Goal: Find specific page/section: Find specific page/section

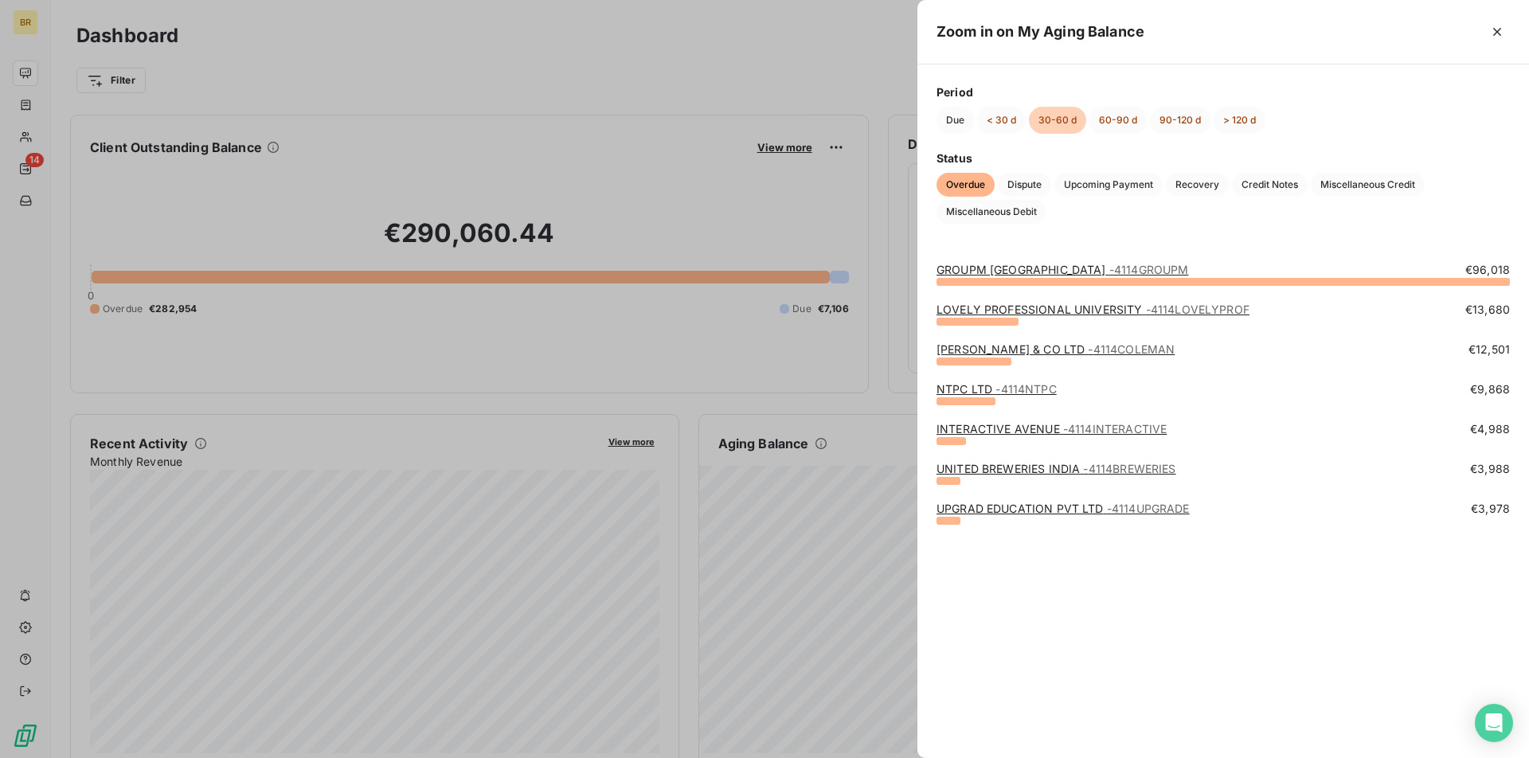
click at [742, 93] on div at bounding box center [764, 379] width 1529 height 758
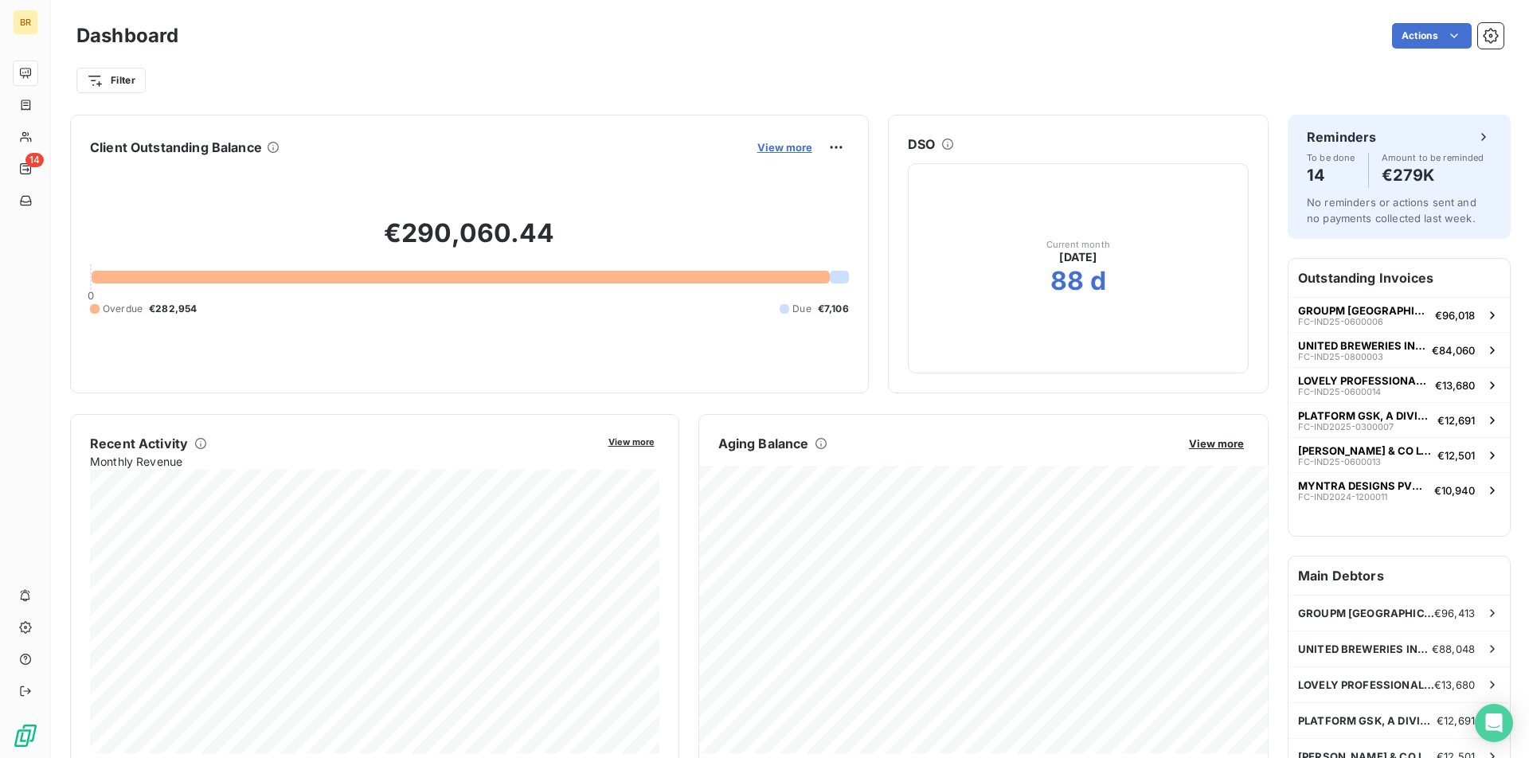
click at [781, 145] on span "View more" at bounding box center [784, 147] width 55 height 13
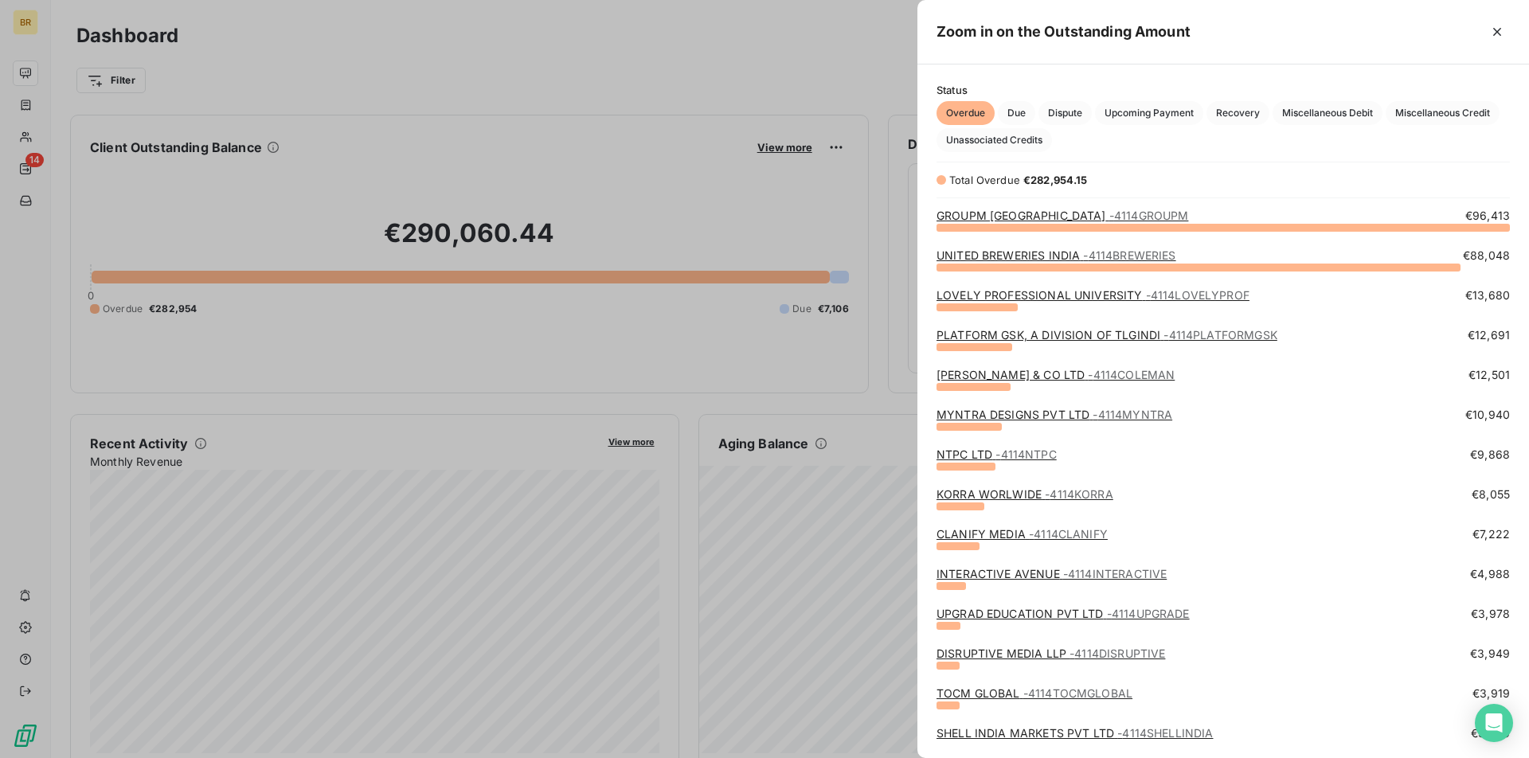
scroll to position [531, 612]
click at [1501, 37] on icon "button" at bounding box center [1497, 32] width 16 height 16
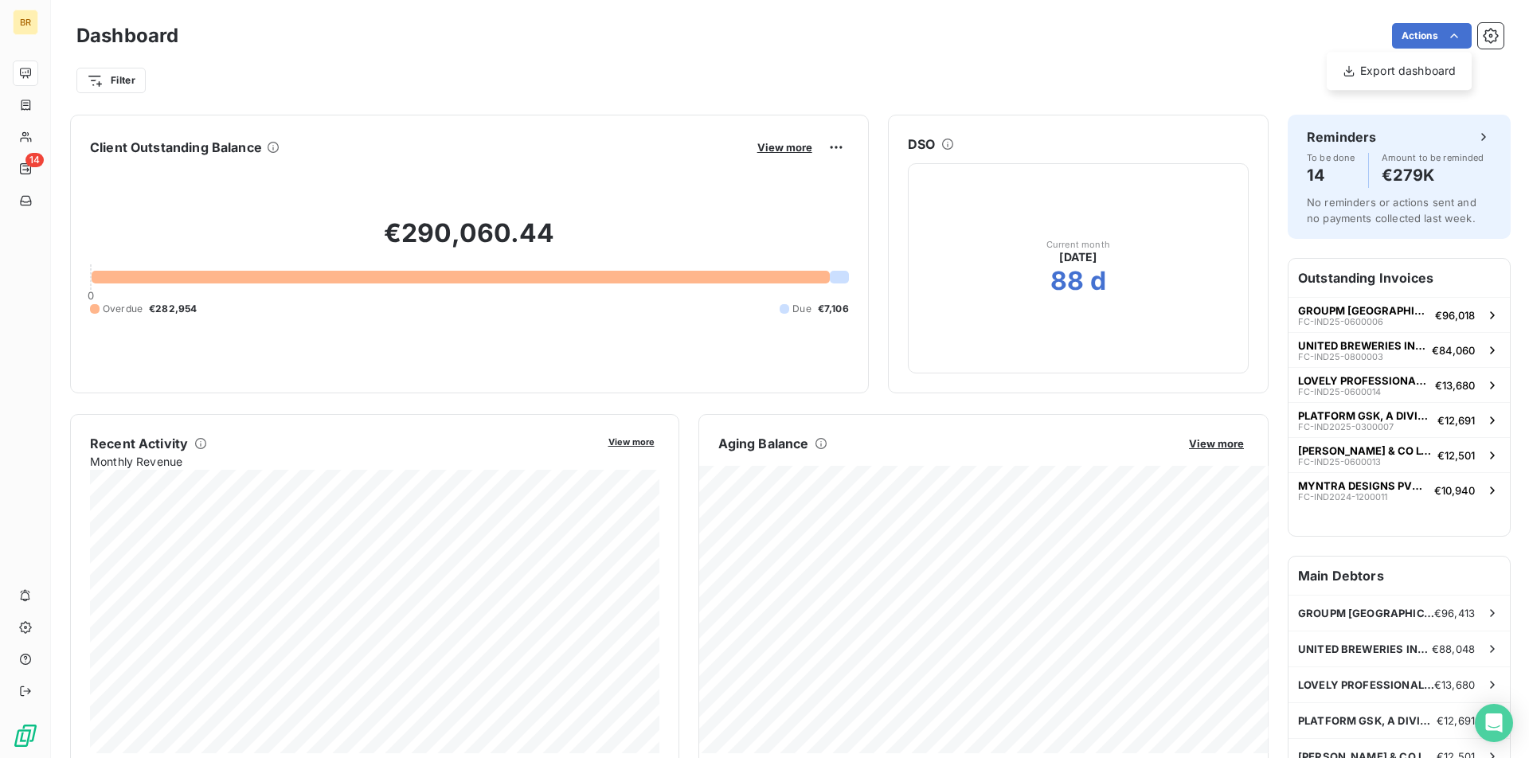
click at [1049, 39] on html "BR 14 Dashboard Actions Export dashboard Filter Client Outstanding Balance View…" at bounding box center [764, 379] width 1529 height 758
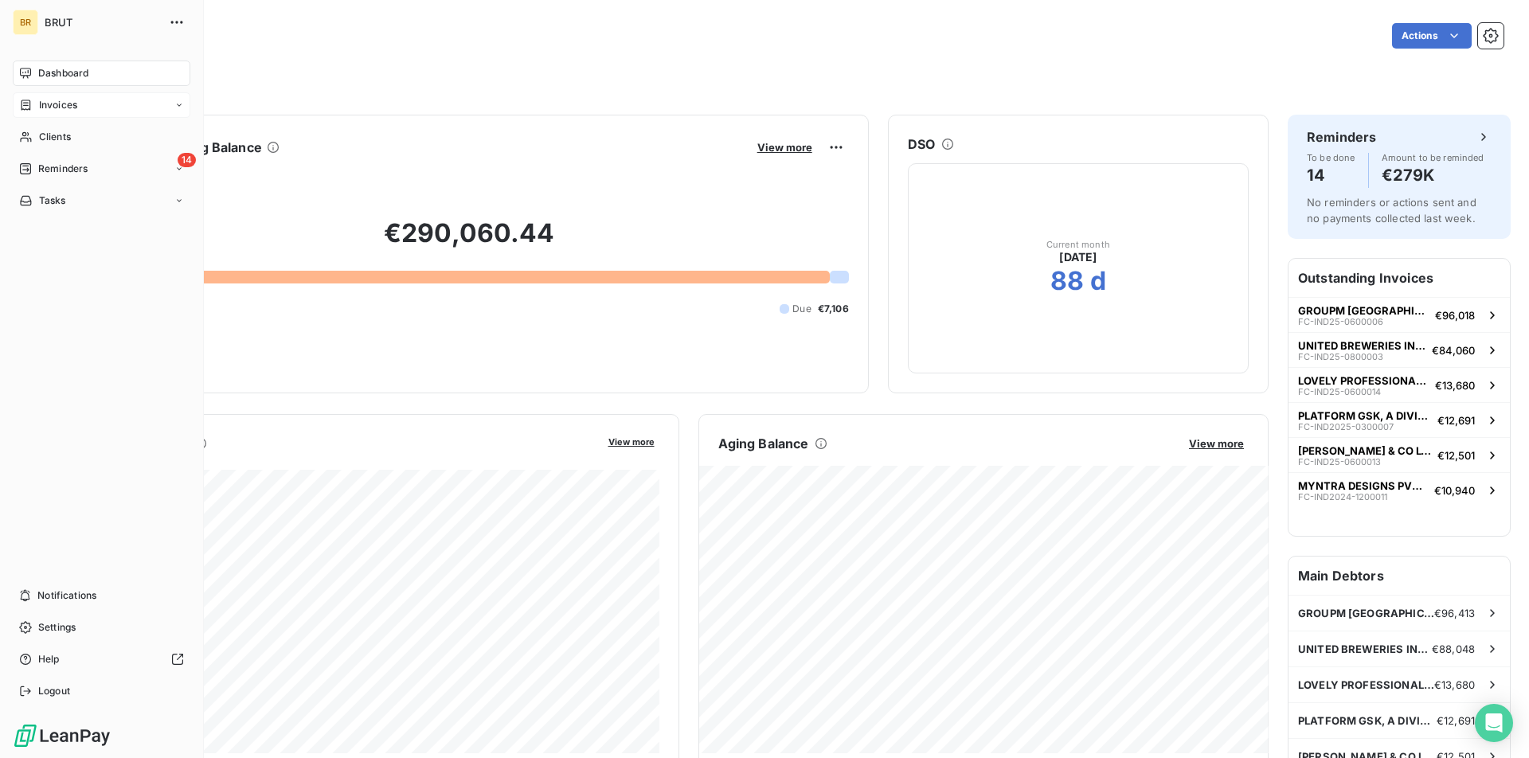
click at [33, 107] on div "Invoices" at bounding box center [48, 105] width 58 height 14
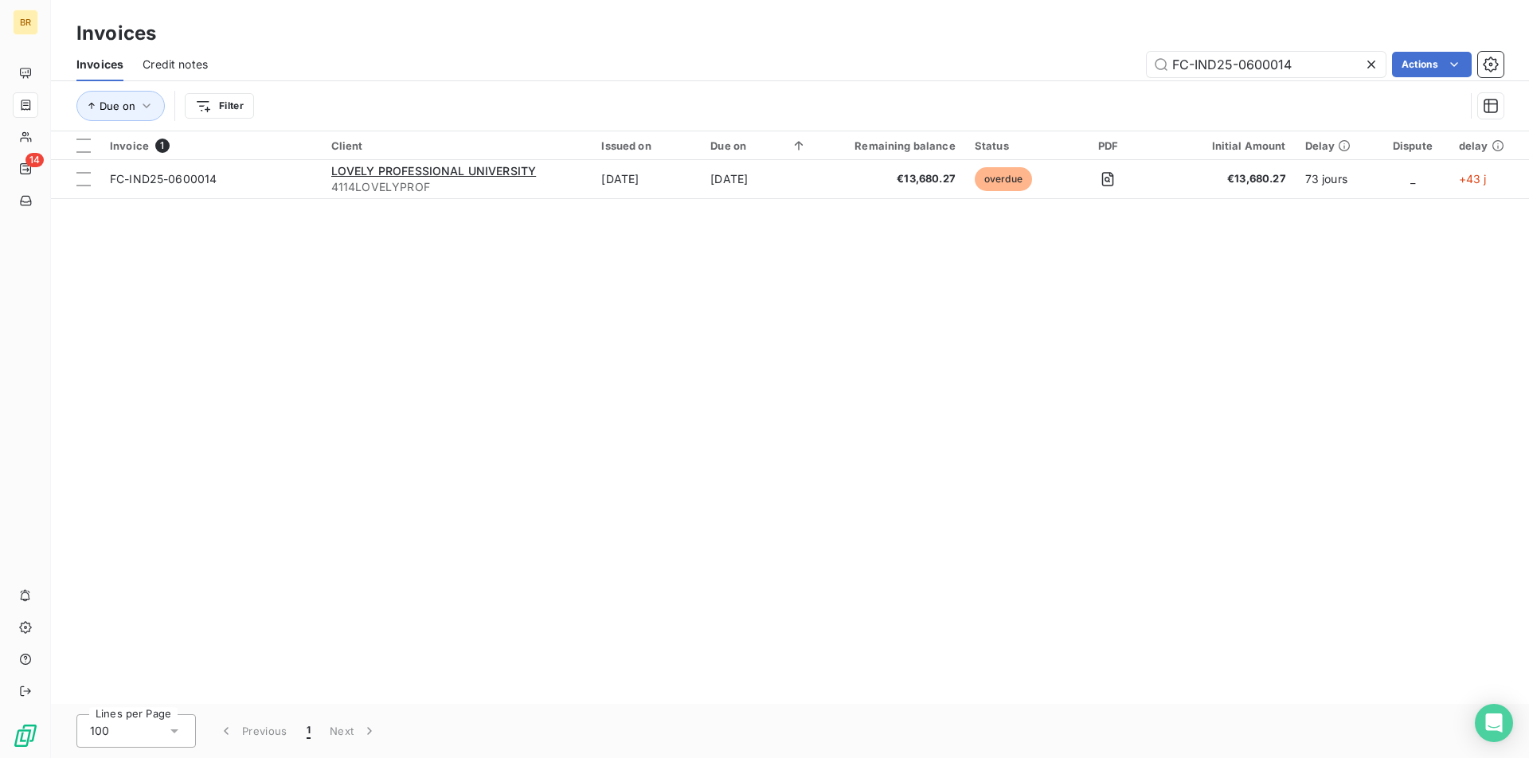
click at [1375, 65] on icon at bounding box center [1371, 65] width 16 height 16
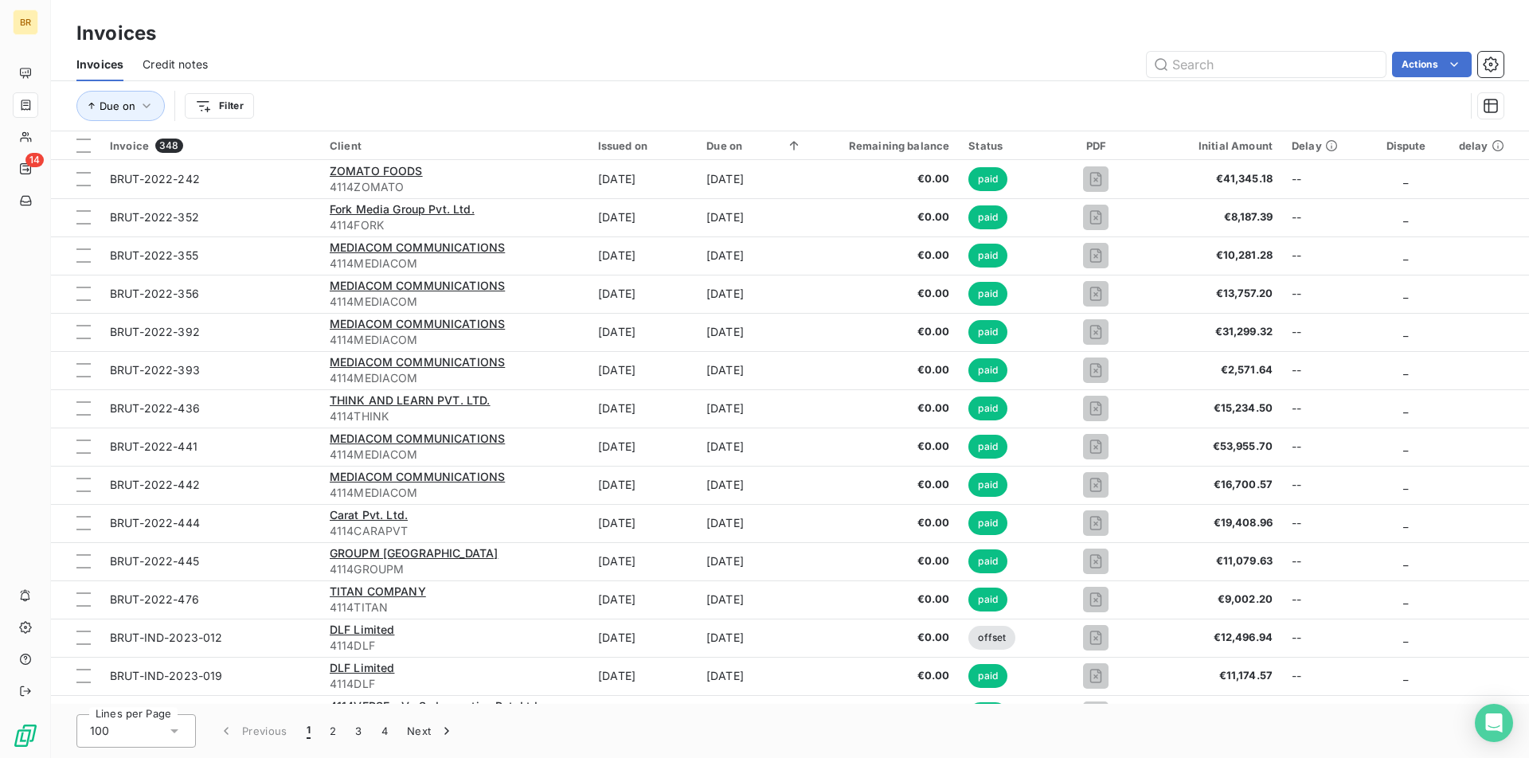
click at [171, 67] on span "Credit notes" at bounding box center [175, 65] width 65 height 16
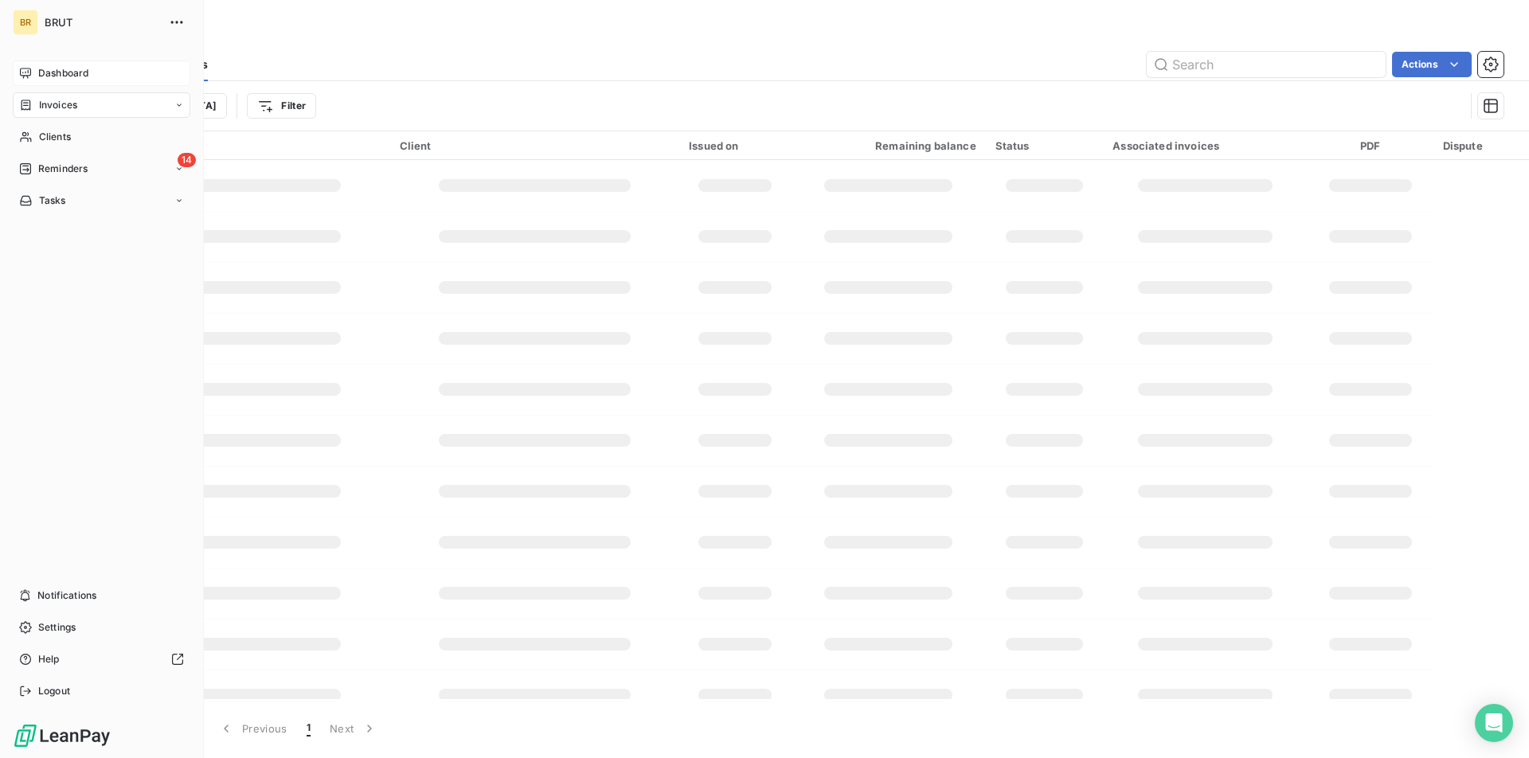
click at [48, 73] on span "Dashboard" at bounding box center [63, 73] width 50 height 14
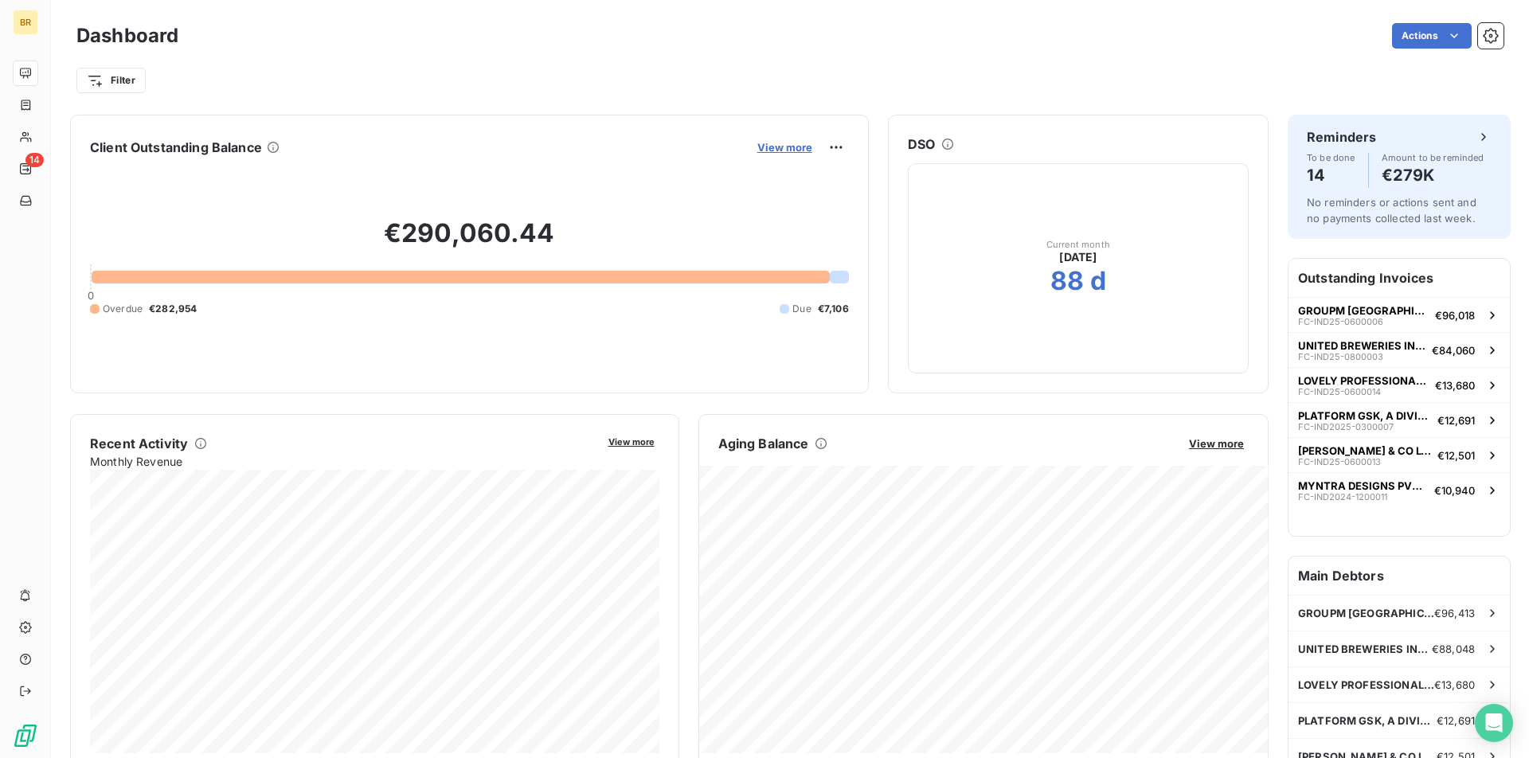
click at [795, 143] on span "View more" at bounding box center [784, 147] width 55 height 13
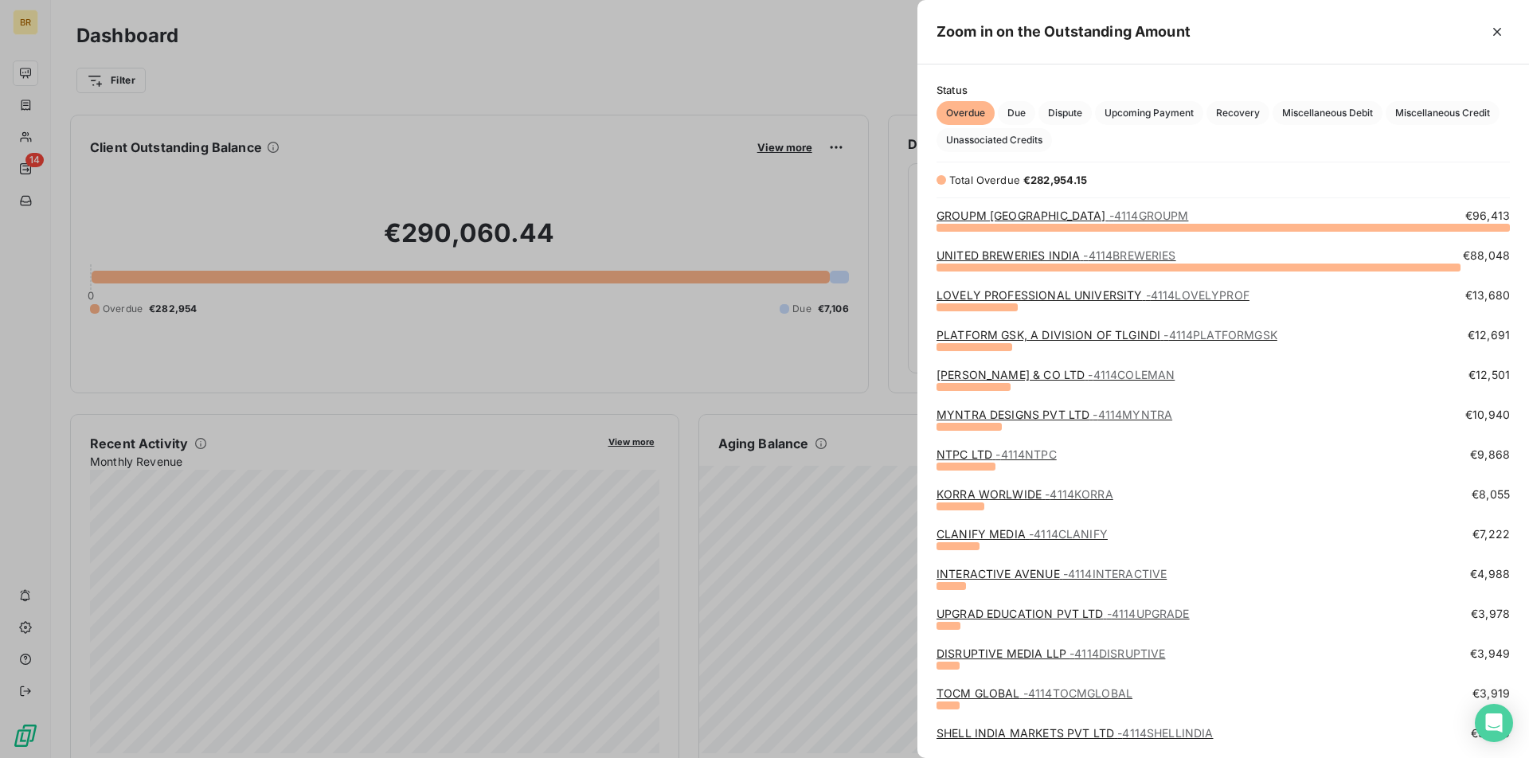
scroll to position [84, 0]
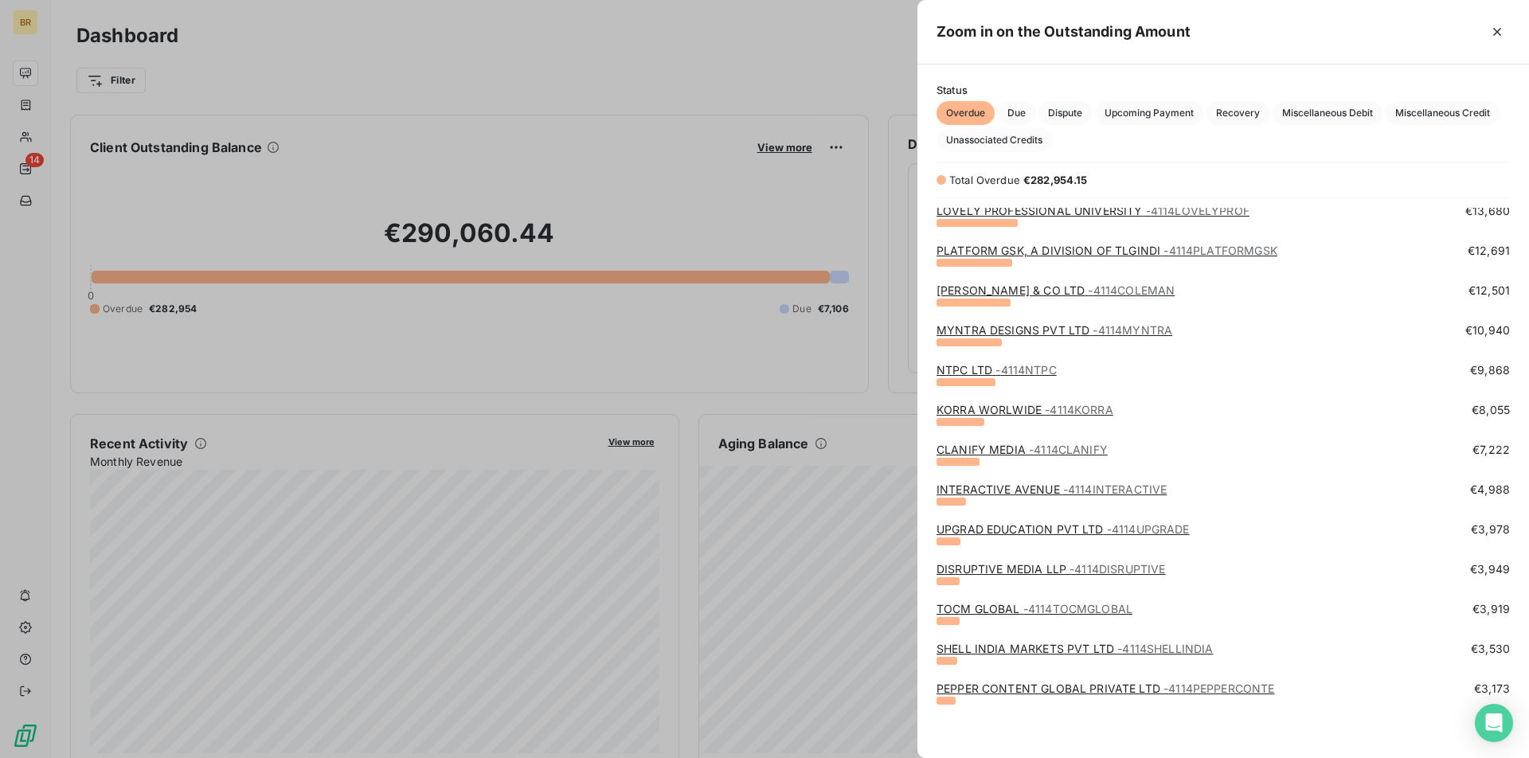
click at [1494, 757] on div at bounding box center [764, 758] width 1529 height 0
click at [847, 362] on div at bounding box center [764, 379] width 1529 height 758
